Goal: Task Accomplishment & Management: Use online tool/utility

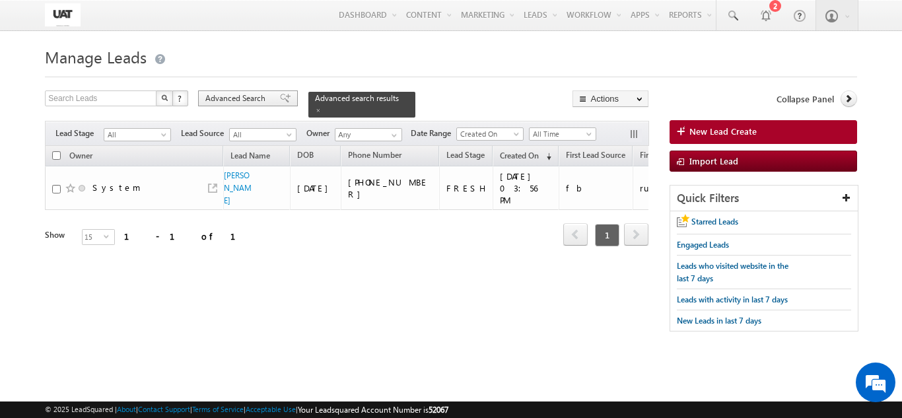
click at [280, 100] on span at bounding box center [285, 98] width 11 height 9
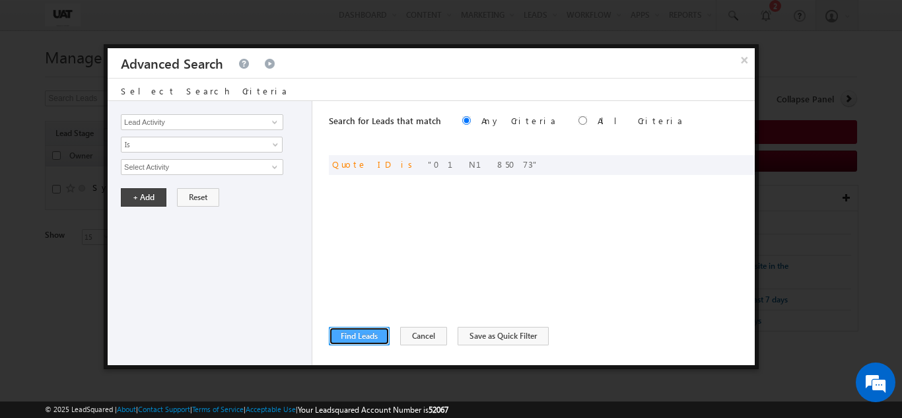
click at [381, 327] on button "Find Leads" at bounding box center [359, 336] width 61 height 18
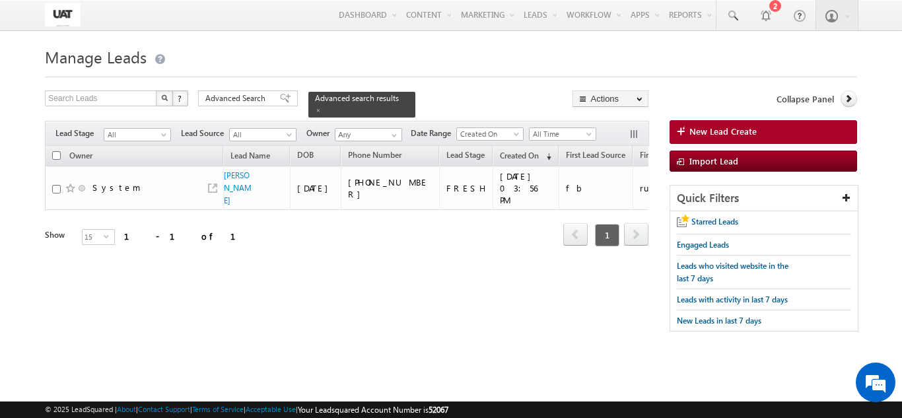
scroll to position [0, 2671]
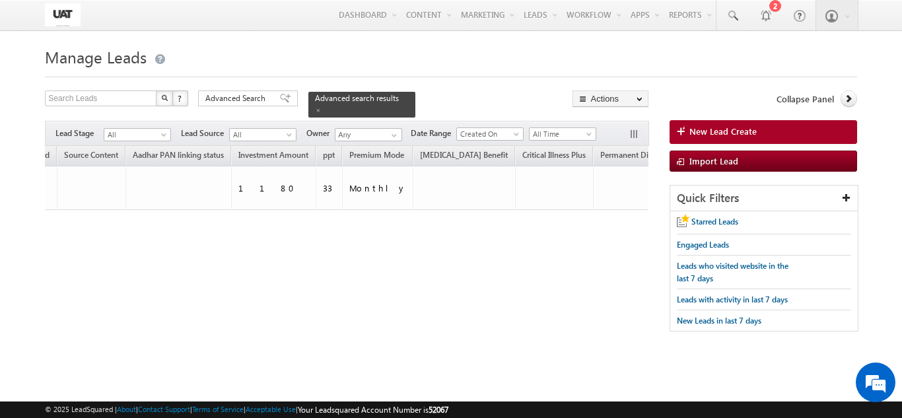
click at [458, 233] on div "Owner Lead Name DOB Phone Number Lead Stage ppt" at bounding box center [347, 206] width 604 height 120
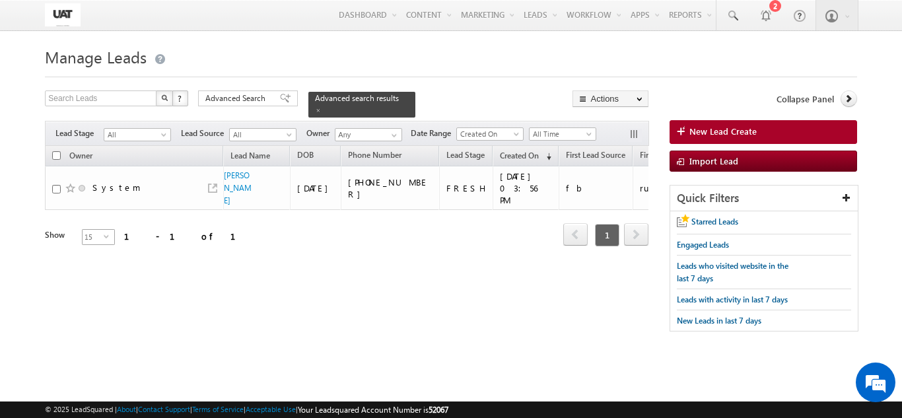
click at [93, 230] on span "15" at bounding box center [93, 237] width 21 height 15
click at [89, 254] on li "25" at bounding box center [91, 256] width 32 height 13
click at [490, 323] on div "Search Leads X ? 1 results found Advanced Search Advanced Search Advanced searc…" at bounding box center [451, 217] width 812 height 254
click at [420, 232] on div "Refresh first prev 1 next last 1 - 1 of 1" at bounding box center [347, 229] width 604 height 38
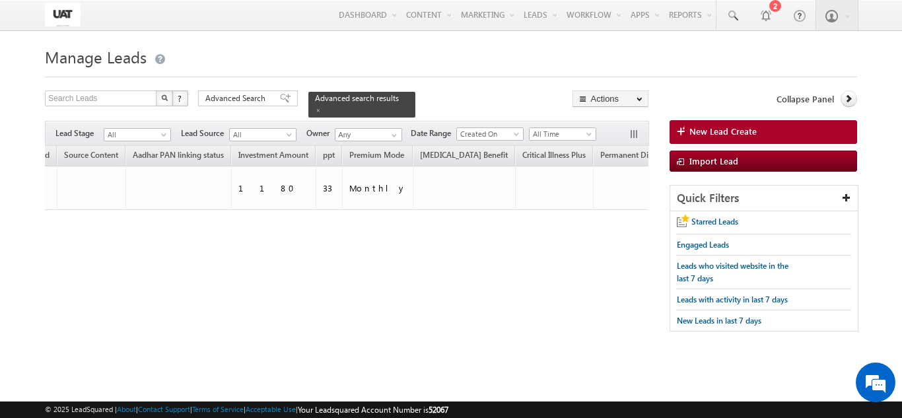
click at [495, 271] on div "Tags × Select at-least one lead to tag... × Close Owner Lead Name DOB" at bounding box center [347, 214] width 604 height 137
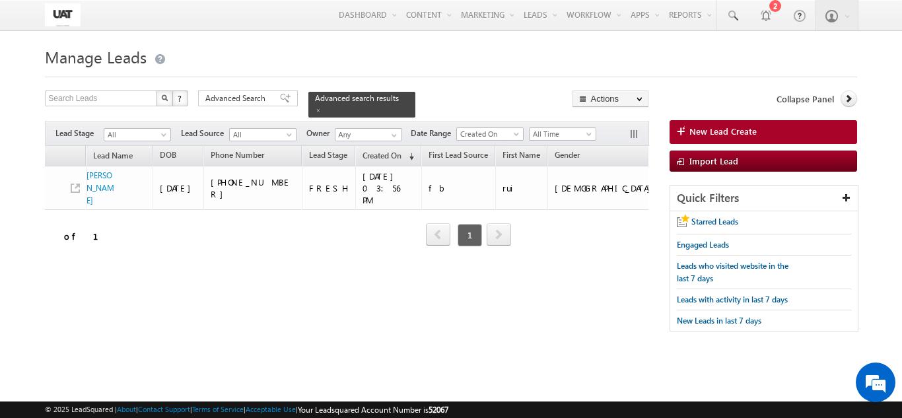
scroll to position [0, 0]
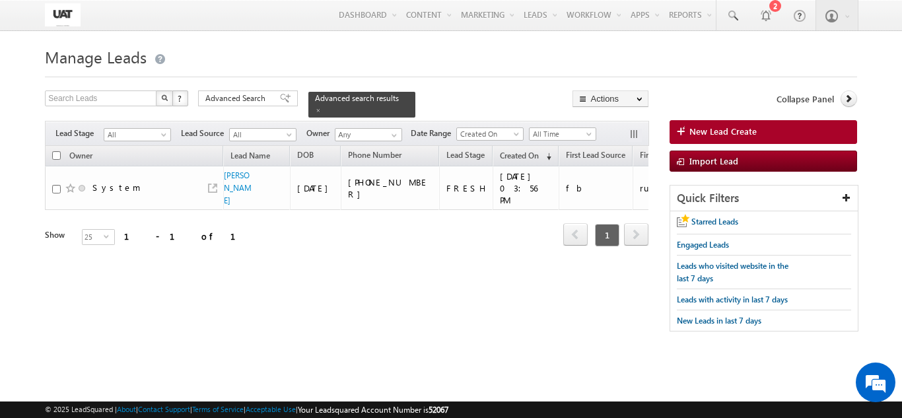
click at [32, 180] on body "Menu Shweta UAT shwet a.uat @kota k.com" at bounding box center [451, 186] width 902 height 373
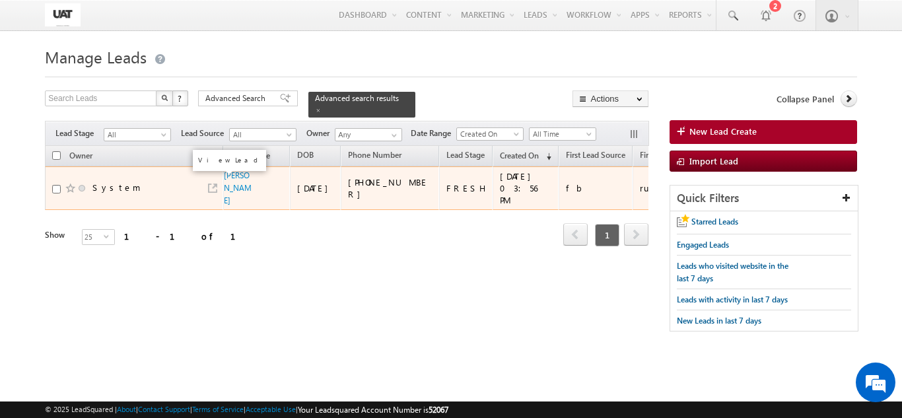
click at [209, 184] on link at bounding box center [212, 188] width 9 height 9
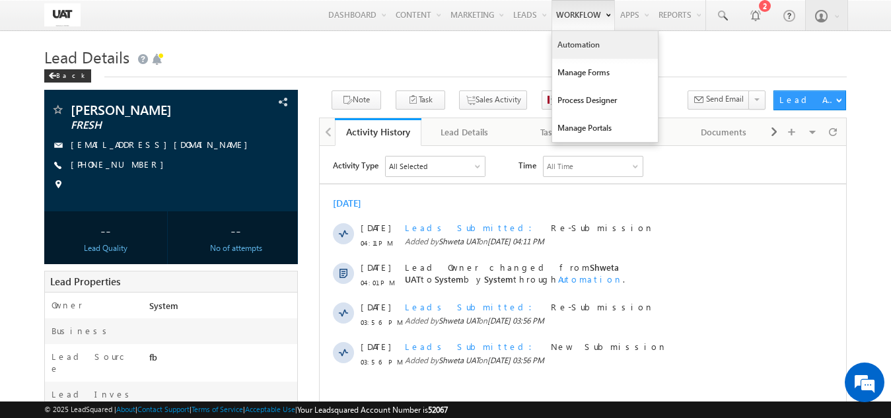
click at [580, 50] on link "Automation" at bounding box center [605, 45] width 106 height 28
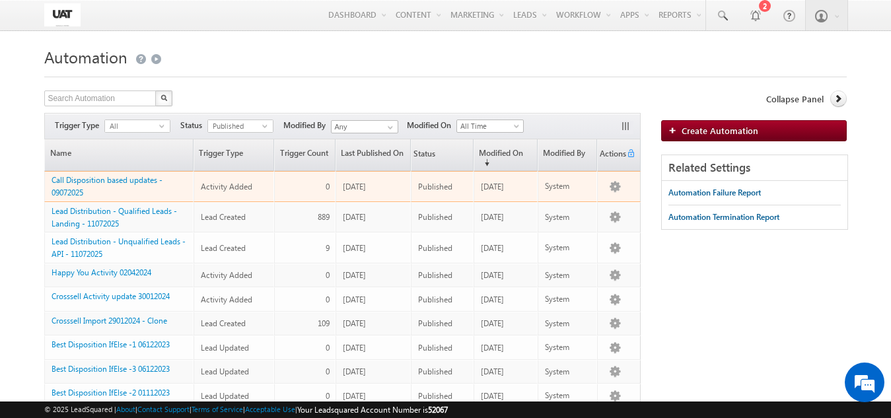
drag, startPoint x: 146, startPoint y: 187, endPoint x: 417, endPoint y: 89, distance: 288.2
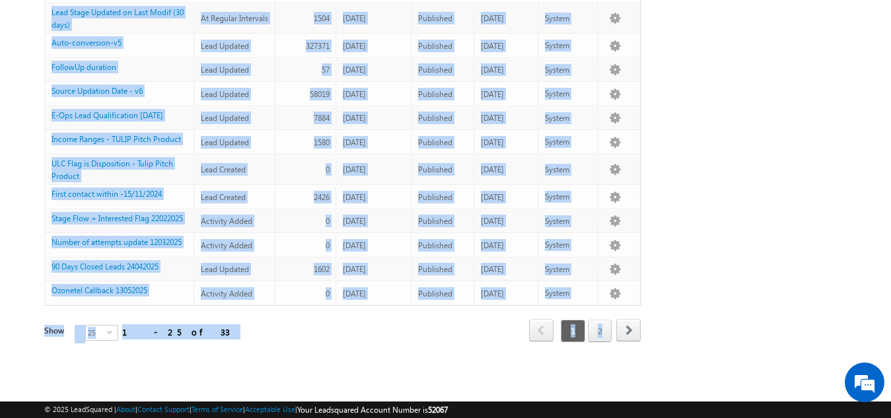
scroll to position [536, 0]
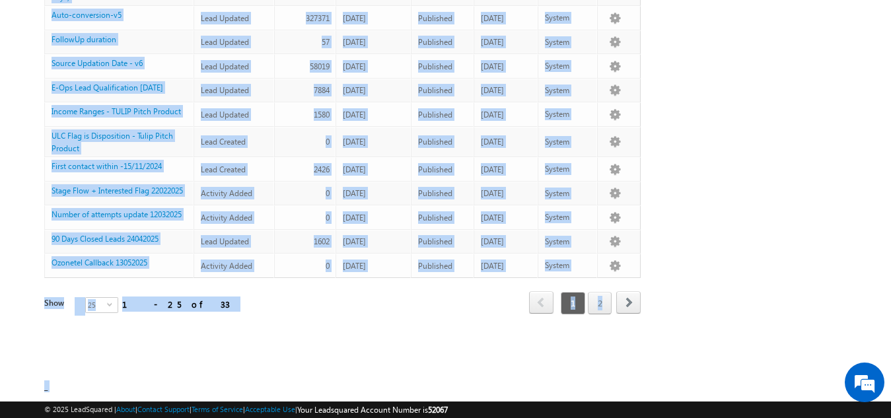
drag, startPoint x: 46, startPoint y: 36, endPoint x: 347, endPoint y: 449, distance: 511.4
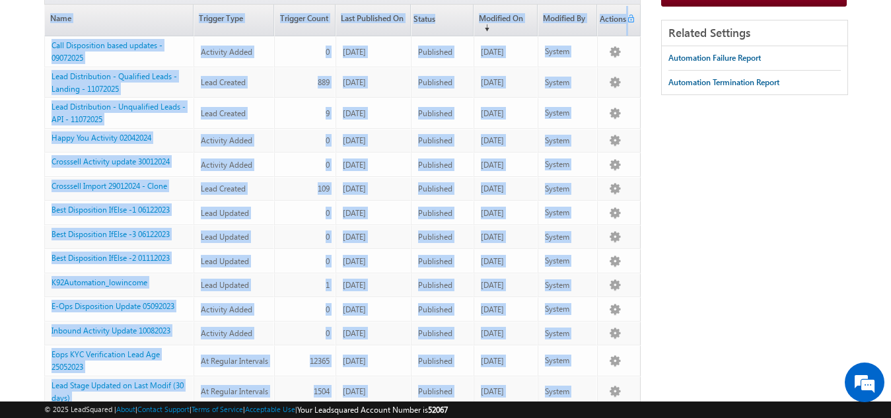
scroll to position [0, 0]
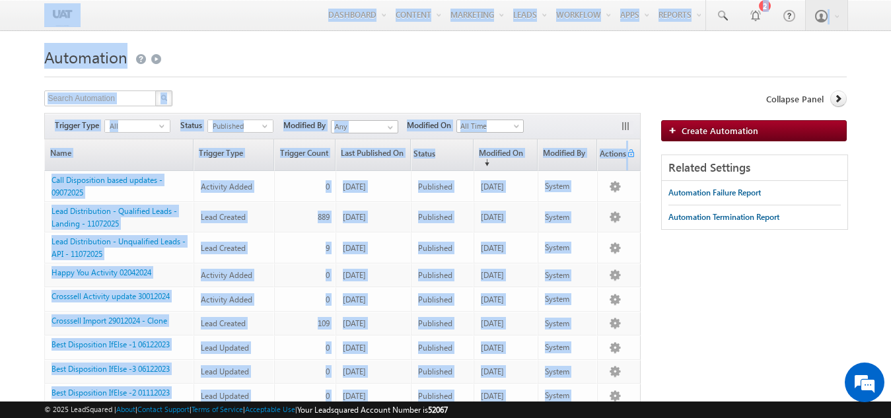
drag, startPoint x: 272, startPoint y: 356, endPoint x: 0, endPoint y: -57, distance: 495.0
